Goal: Find specific page/section: Find specific page/section

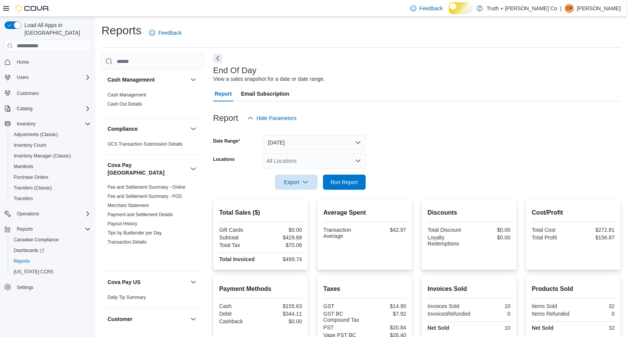
scroll to position [813, 0]
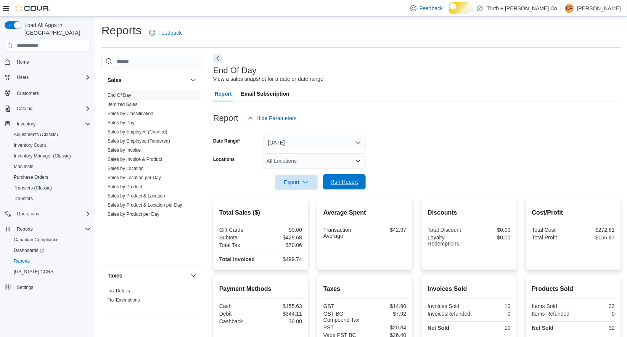
click at [352, 186] on span "Run Report" at bounding box center [343, 182] width 27 height 8
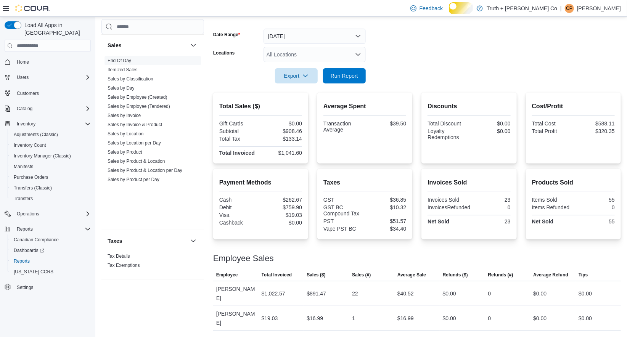
scroll to position [208, 0]
click at [152, 127] on link "Sales by Invoice & Product" at bounding box center [134, 124] width 55 height 5
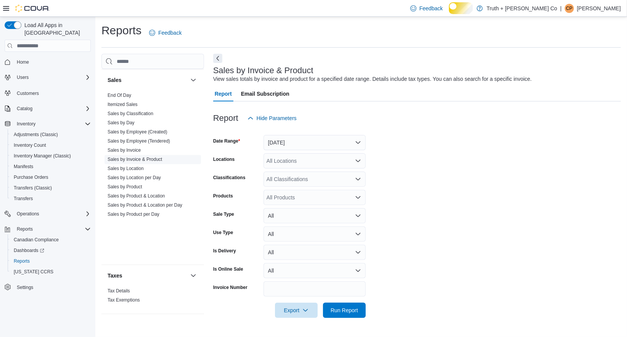
scroll to position [12, 0]
click at [294, 138] on button "Yesterday" at bounding box center [314, 142] width 102 height 15
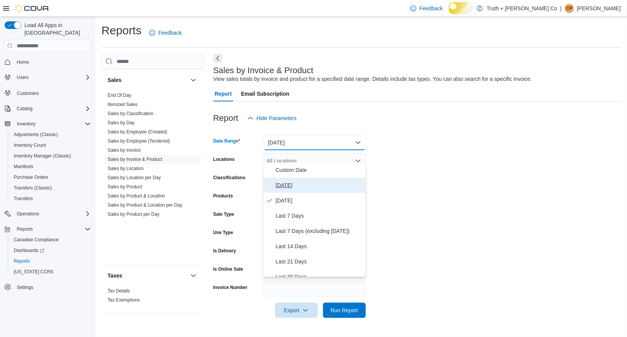
click at [289, 181] on span "Today" at bounding box center [319, 185] width 87 height 9
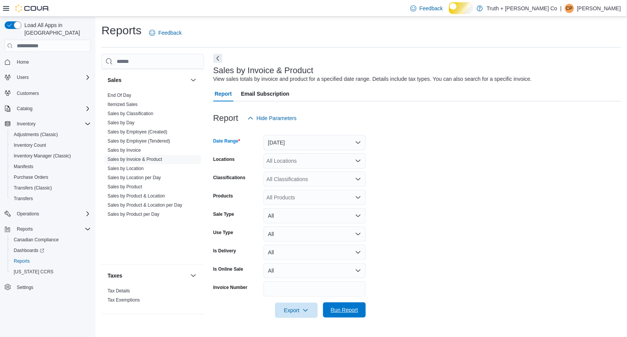
click at [339, 314] on span "Run Report" at bounding box center [343, 310] width 27 height 8
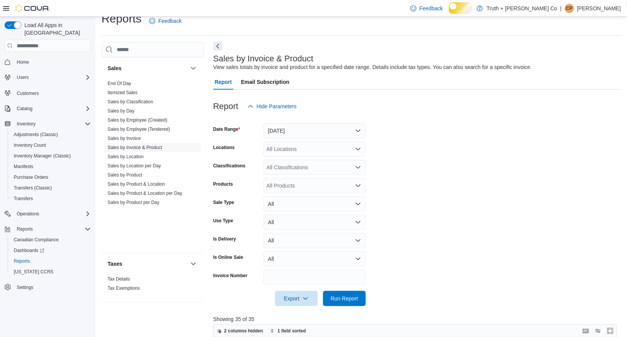
click at [216, 51] on button "Next" at bounding box center [217, 46] width 9 height 9
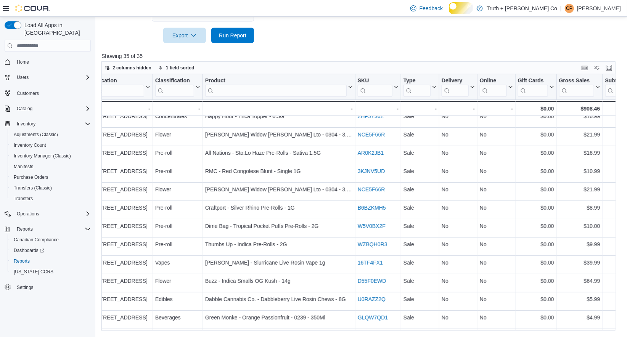
scroll to position [64, 237]
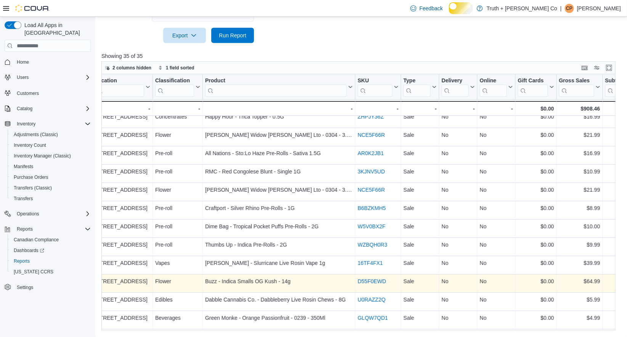
click at [380, 282] on link "D55F0EWD" at bounding box center [372, 281] width 29 height 6
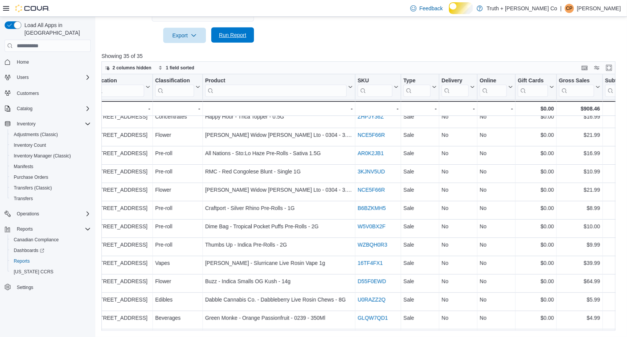
click at [223, 31] on span "Run Report" at bounding box center [232, 35] width 27 height 8
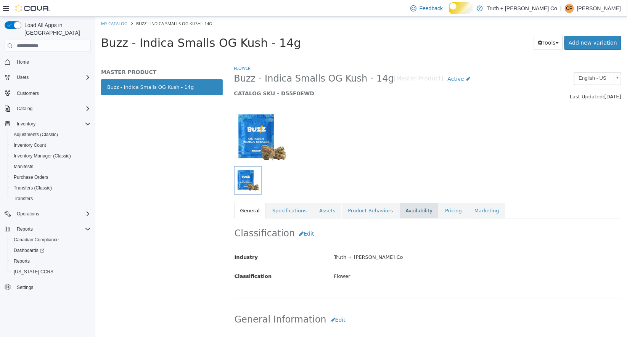
click at [415, 211] on link "Availability" at bounding box center [418, 211] width 39 height 16
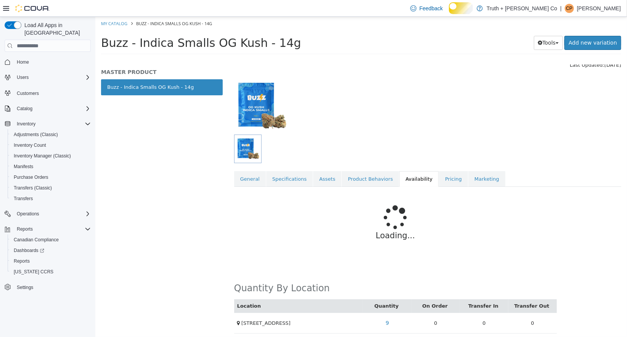
scroll to position [35, 0]
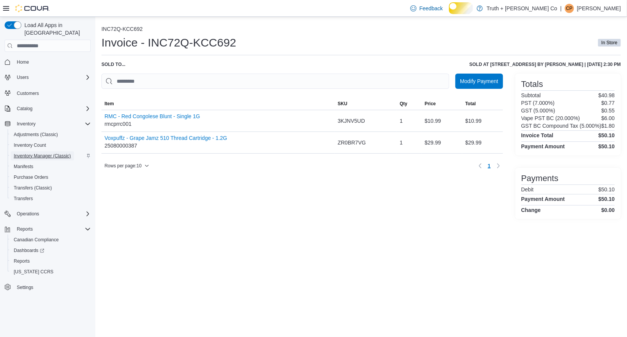
click at [32, 158] on span "Inventory Manager (Classic)" at bounding box center [42, 156] width 57 height 6
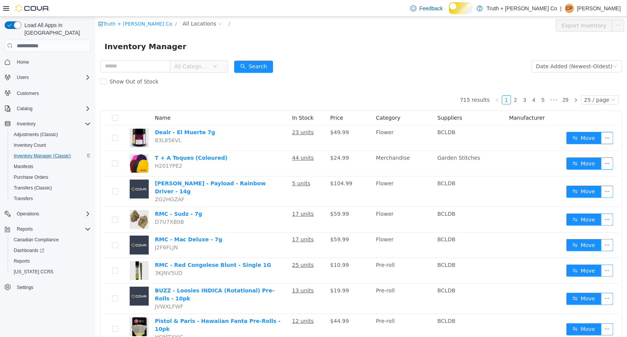
click at [204, 64] on span "All Categories" at bounding box center [191, 67] width 35 height 8
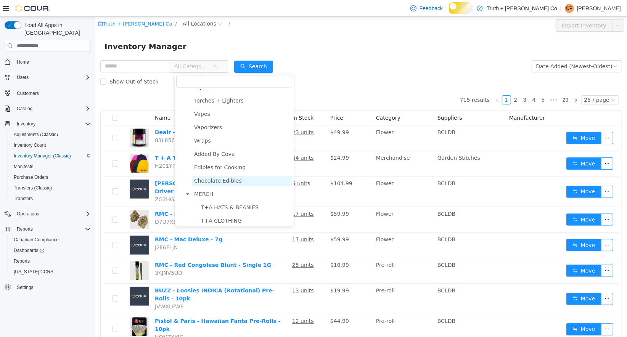
scroll to position [765, 0]
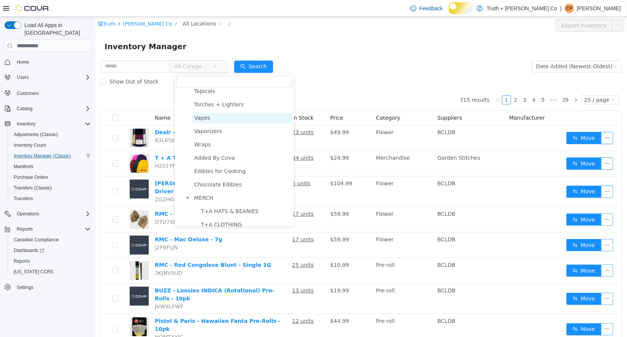
click at [204, 116] on span "Vapes" at bounding box center [202, 118] width 16 height 6
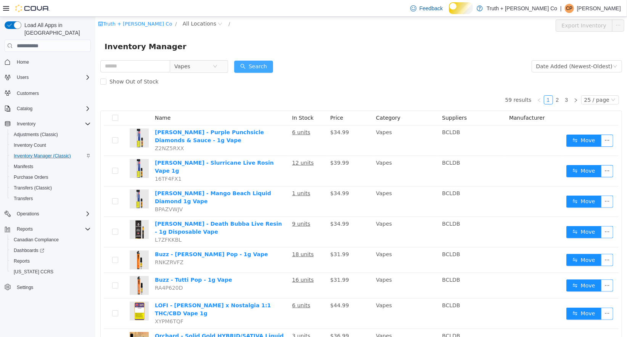
click at [254, 69] on button "Search" at bounding box center [253, 67] width 39 height 12
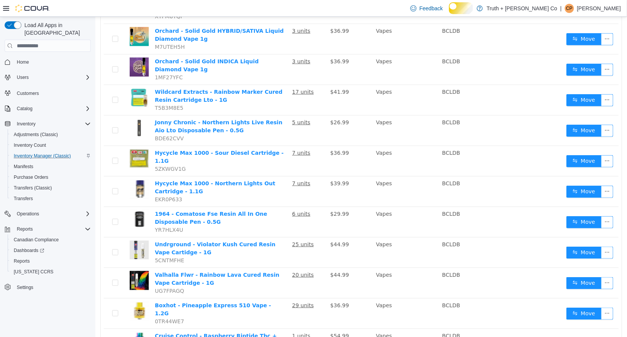
scroll to position [305, 0]
